Goal: Task Accomplishment & Management: Manage account settings

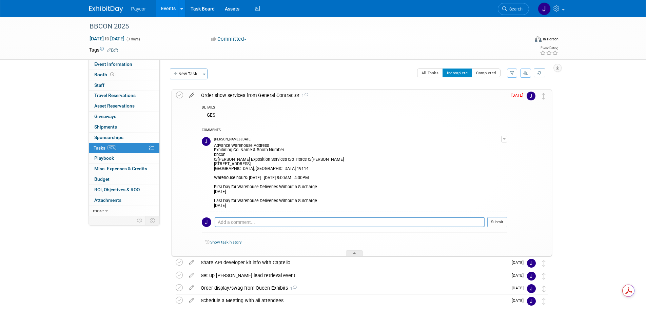
click at [192, 95] on icon at bounding box center [192, 93] width 12 height 8
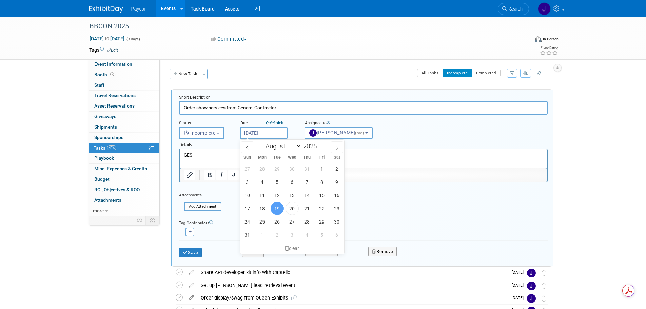
click at [255, 135] on input "[DATE]" at bounding box center [263, 133] width 47 height 12
click at [336, 148] on icon at bounding box center [337, 147] width 5 height 5
select select "8"
click at [321, 169] on span "5" at bounding box center [321, 168] width 13 height 13
type input "[DATE]"
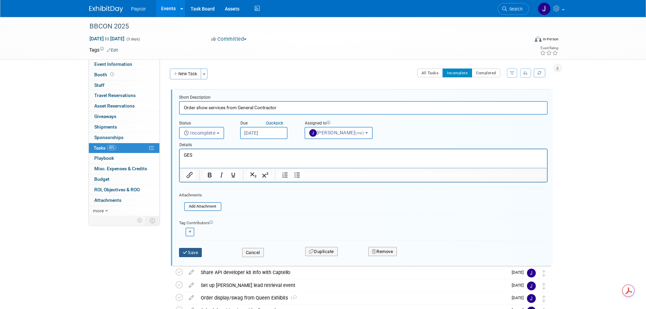
click at [194, 251] on button "Save" at bounding box center [190, 252] width 23 height 9
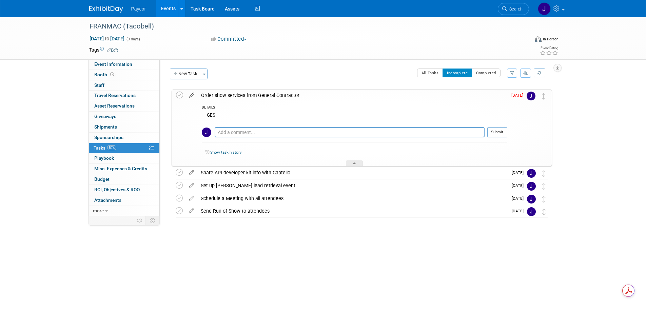
click at [193, 95] on icon at bounding box center [192, 93] width 12 height 8
select select "7"
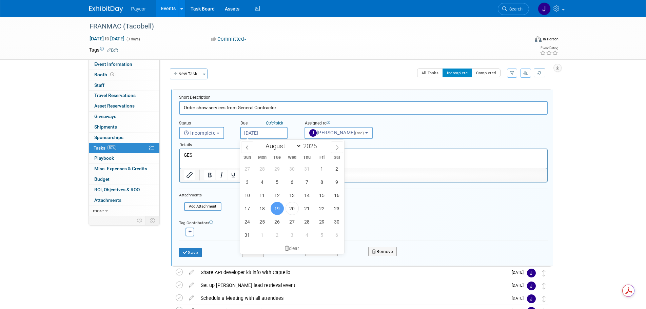
click at [266, 134] on input "[DATE]" at bounding box center [263, 133] width 47 height 12
click at [302, 222] on span "28" at bounding box center [306, 221] width 13 height 13
type input "Aug 28, 2025"
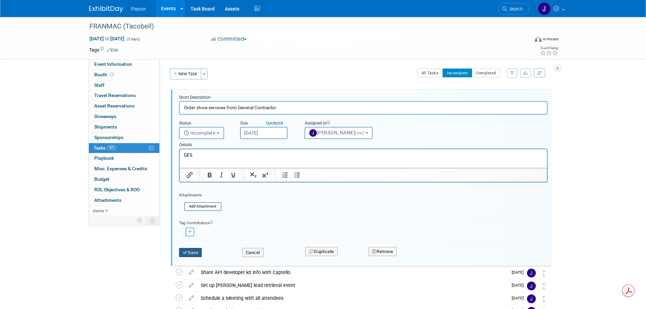
click at [197, 253] on button "Save" at bounding box center [190, 252] width 23 height 9
